Goal: Task Accomplishment & Management: Use online tool/utility

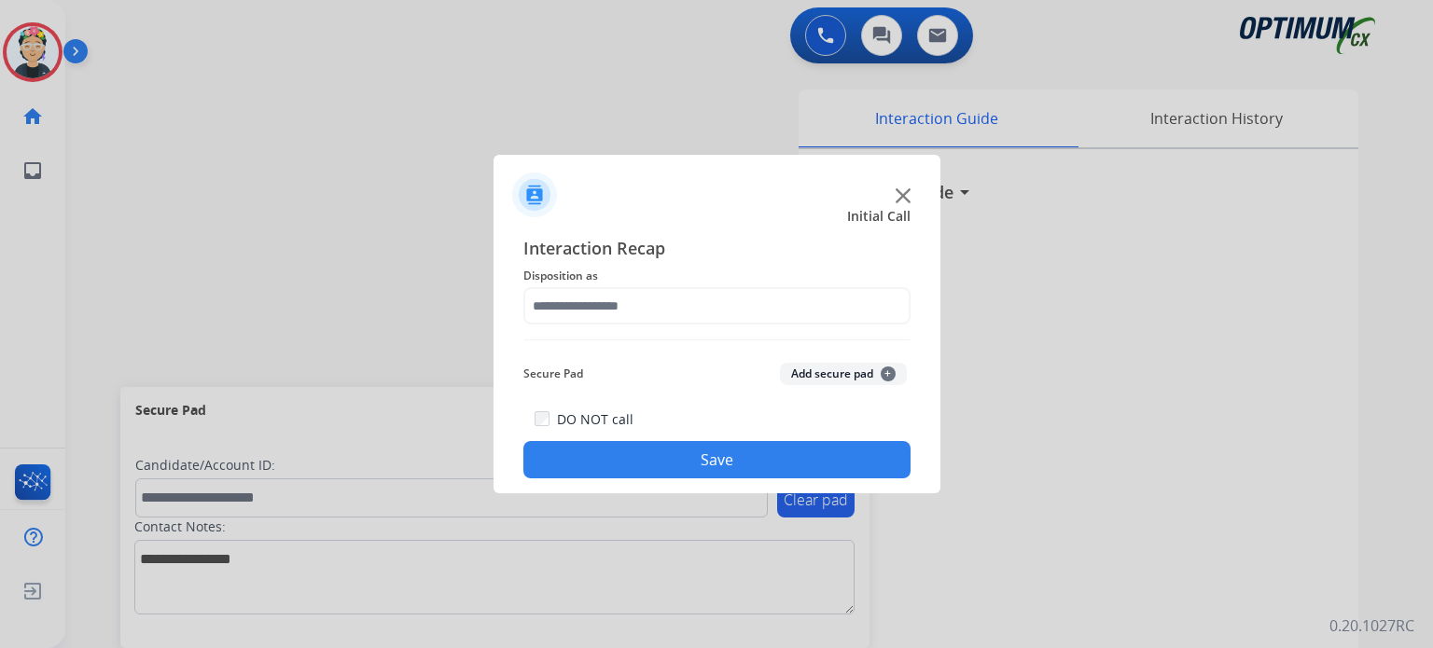
click at [896, 197] on img at bounding box center [902, 195] width 15 height 15
click at [896, 197] on h3 "Interaction Guide" at bounding box center [883, 192] width 140 height 26
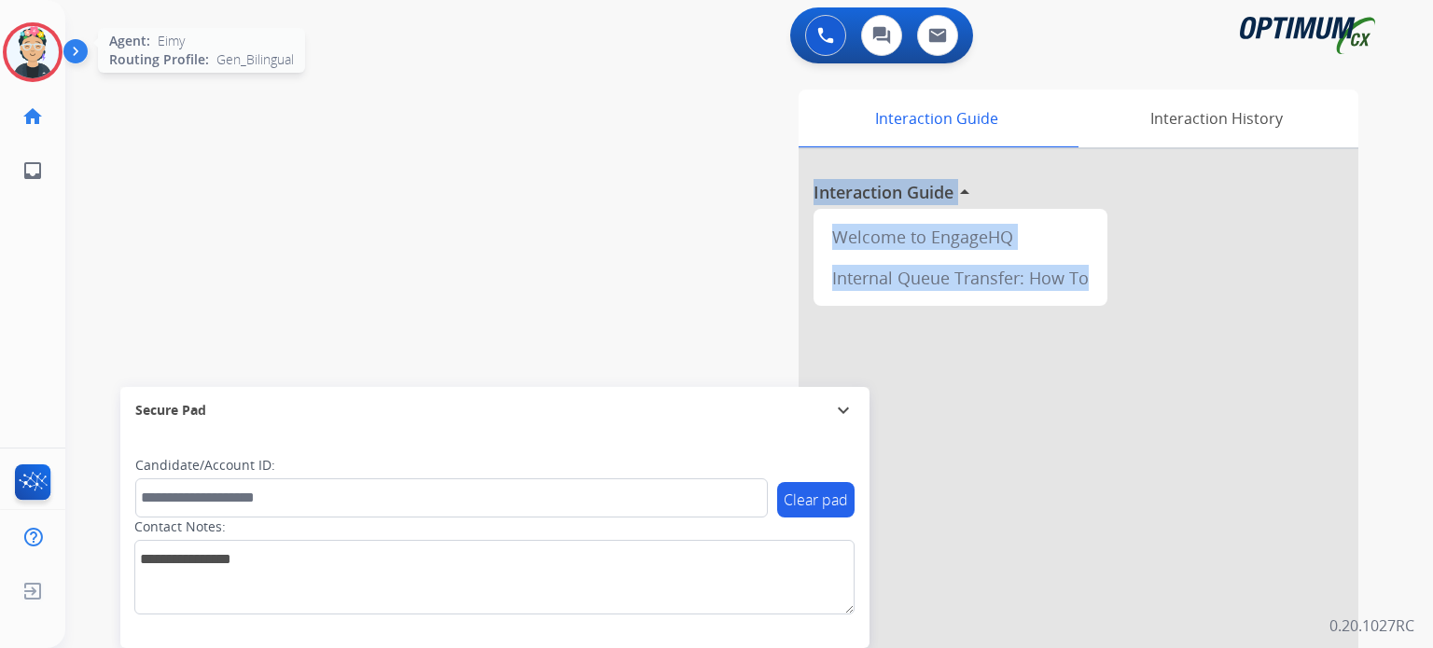
click at [39, 62] on img at bounding box center [33, 52] width 52 height 52
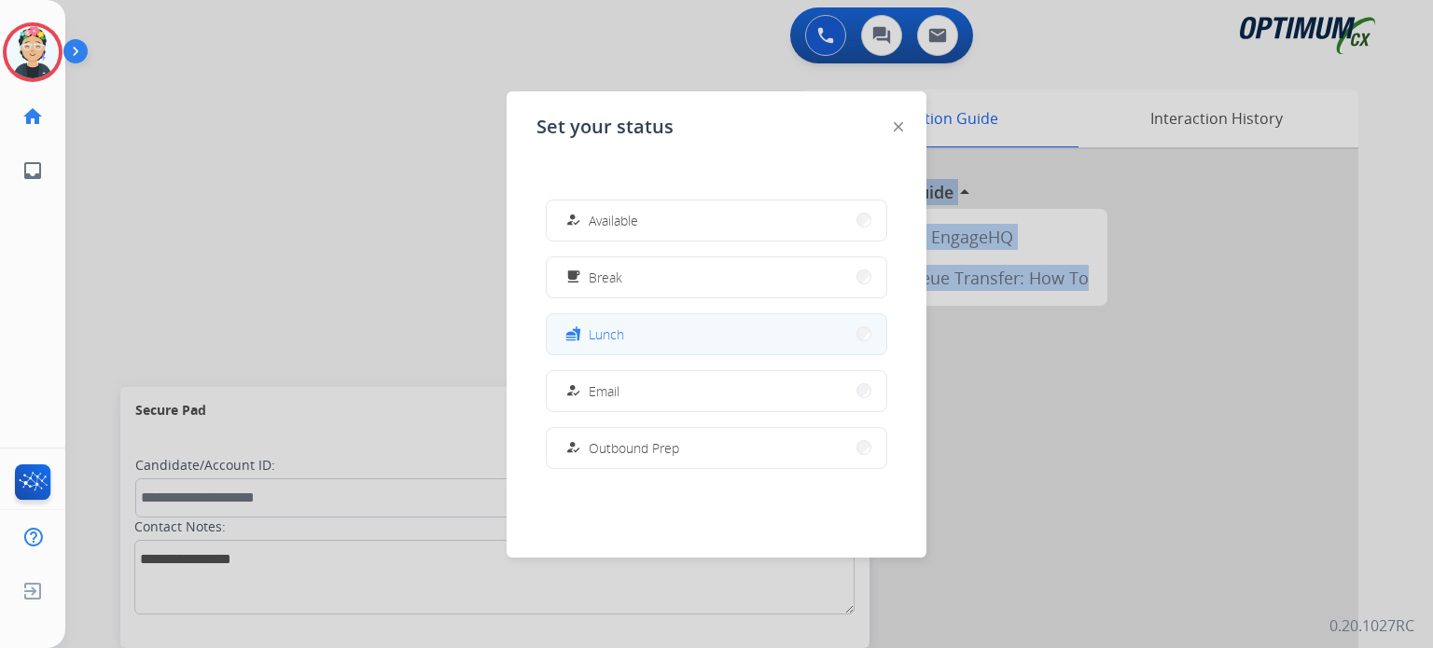
click at [690, 326] on button "fastfood Lunch" at bounding box center [717, 334] width 340 height 40
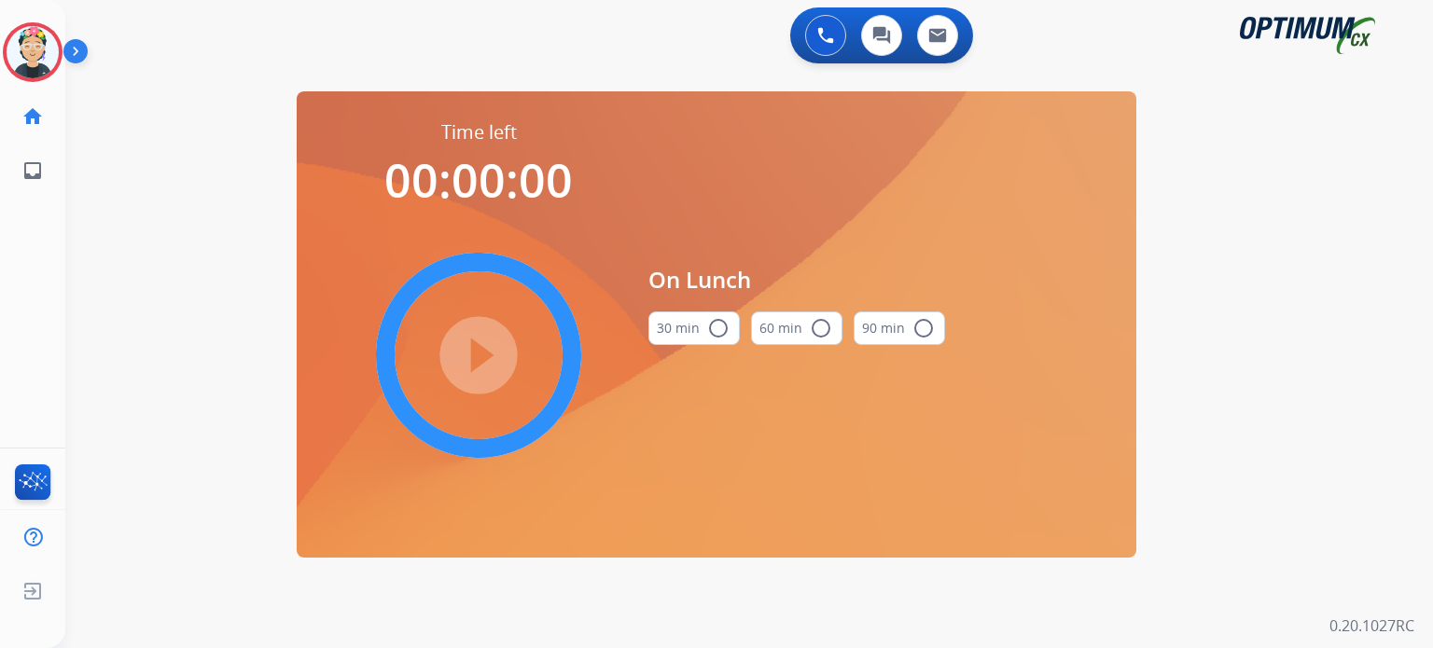
click at [686, 316] on button "30 min radio_button_unchecked" at bounding box center [693, 329] width 91 height 34
click at [479, 366] on mat-icon "play_circle_filled" at bounding box center [478, 355] width 22 height 22
